Goal: Navigation & Orientation: Find specific page/section

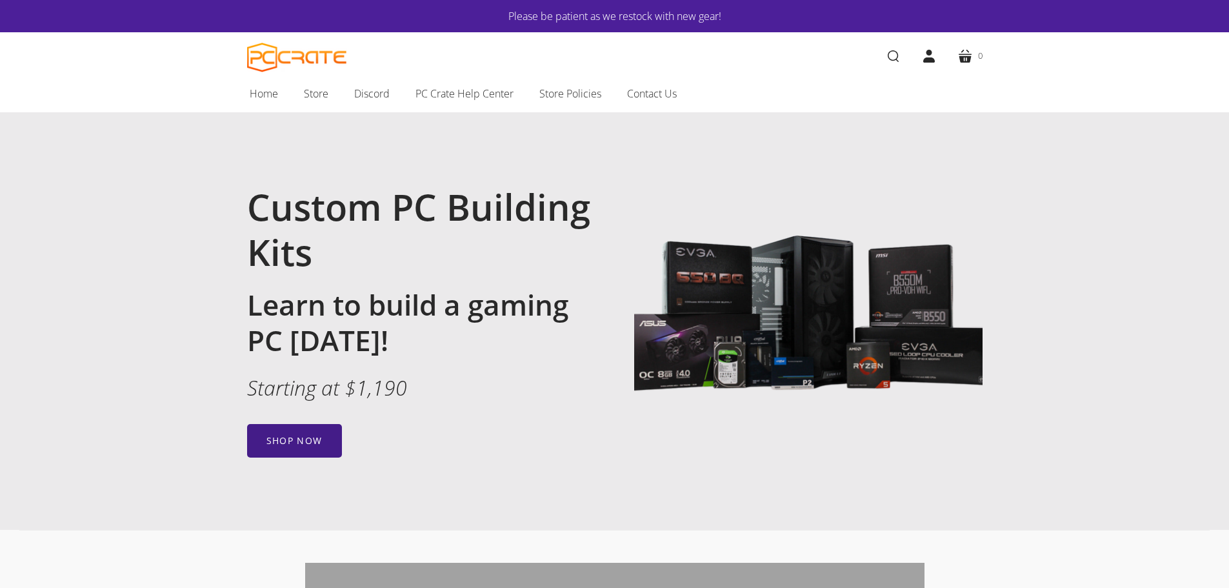
click at [290, 427] on link "Shop now" at bounding box center [294, 441] width 95 height 34
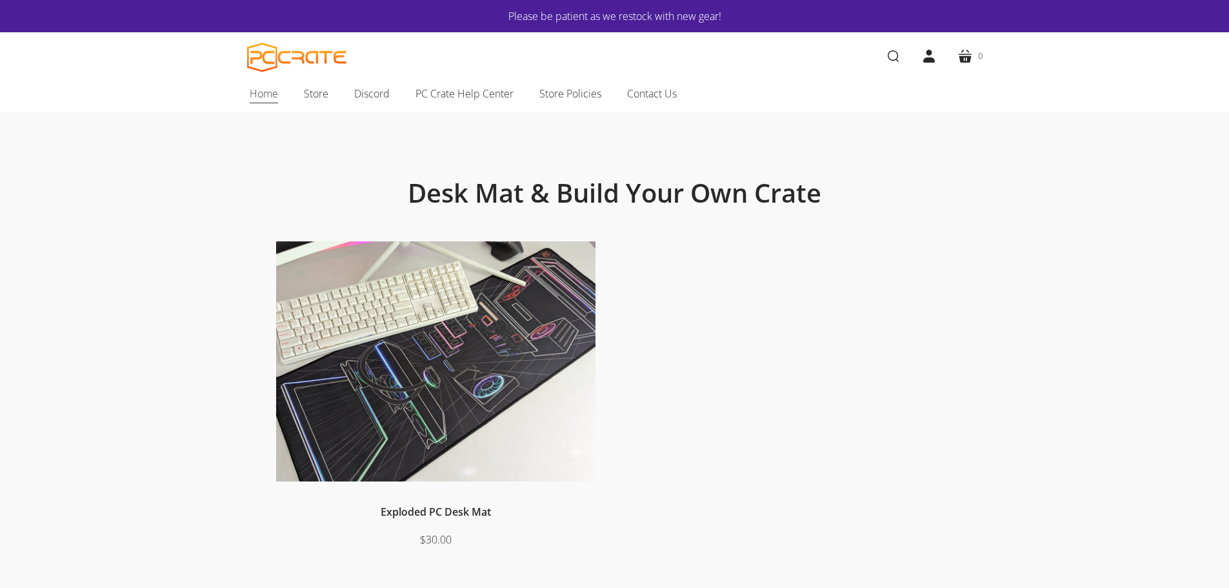
click at [267, 99] on span "Home" at bounding box center [264, 93] width 28 height 17
click at [490, 89] on span "PC Crate Help Center" at bounding box center [465, 93] width 98 height 17
